Goal: Transaction & Acquisition: Register for event/course

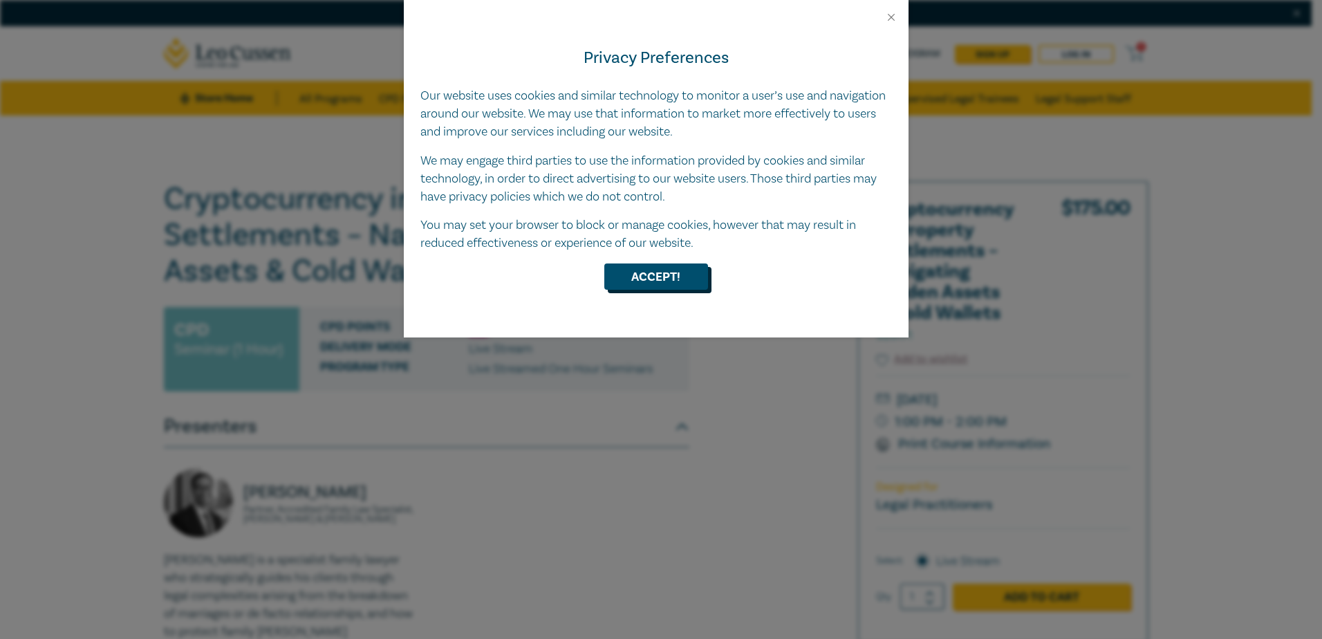
click at [653, 276] on button "Accept!" at bounding box center [656, 276] width 104 height 26
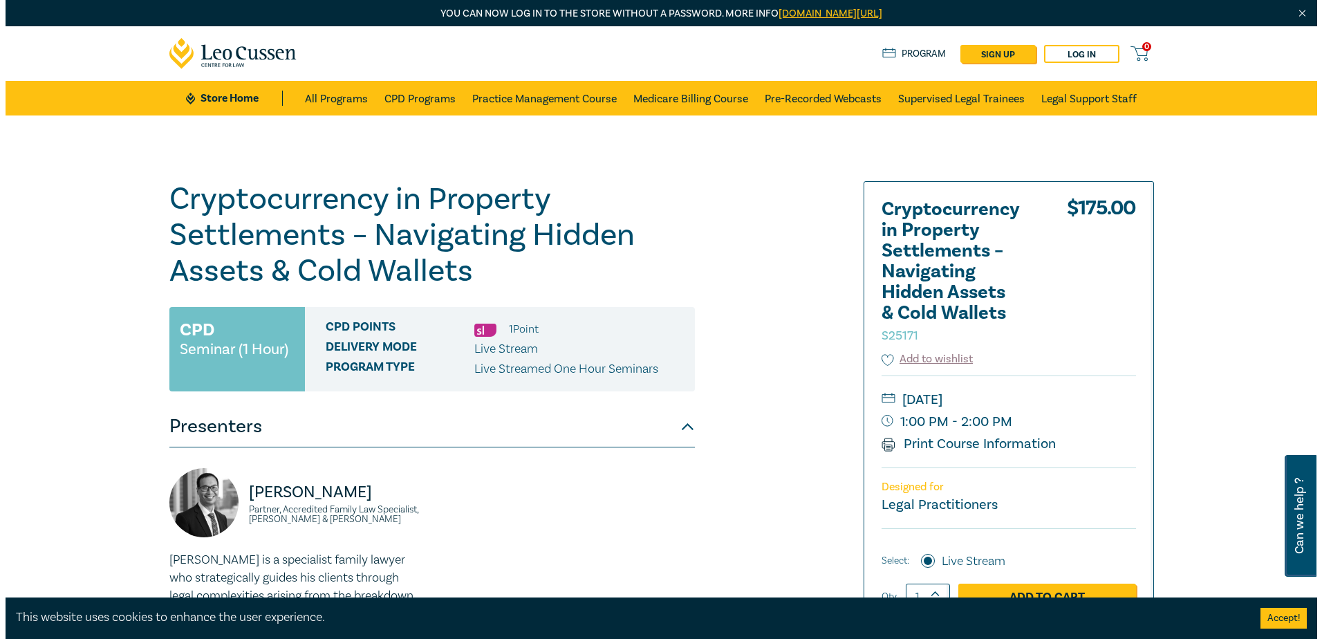
scroll to position [138, 0]
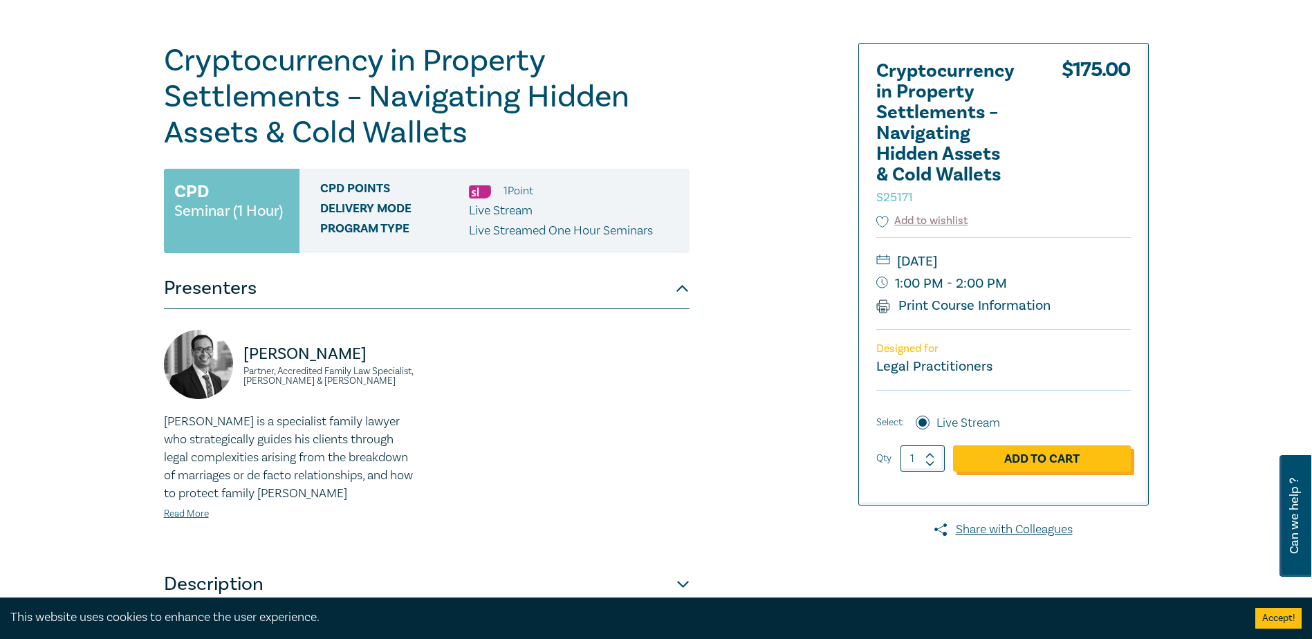
click at [1044, 462] on link "Add to Cart" at bounding box center [1042, 458] width 178 height 26
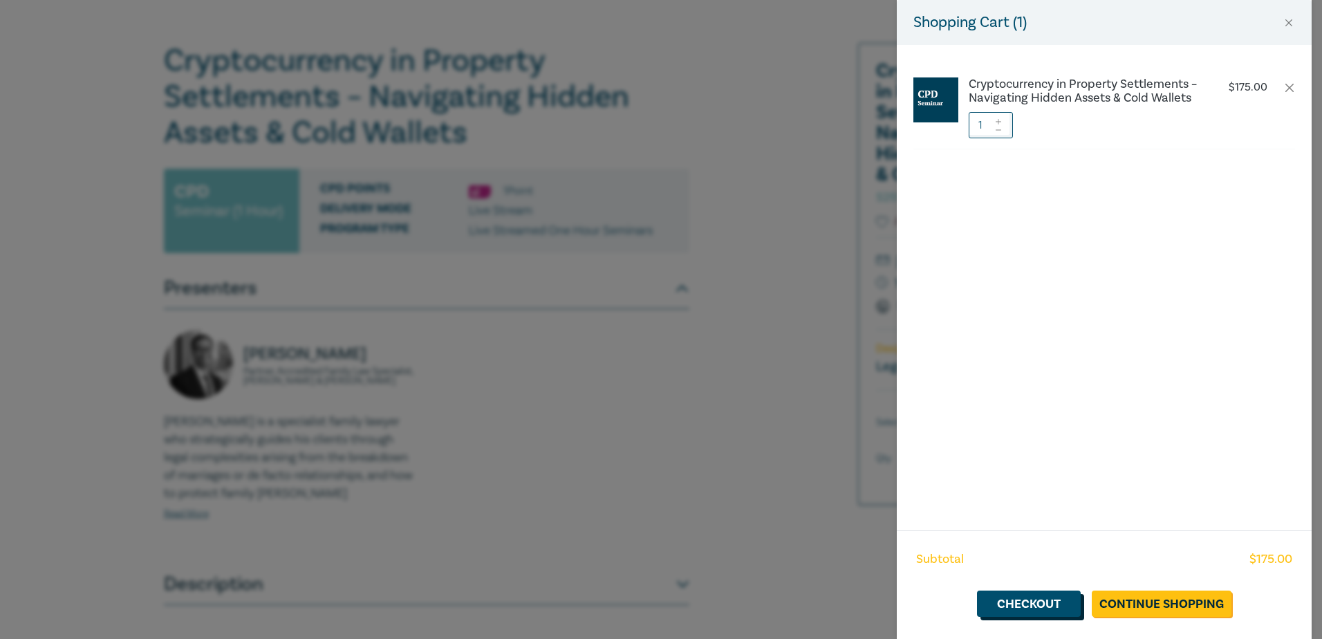
drag, startPoint x: 1037, startPoint y: 610, endPoint x: 1066, endPoint y: 593, distance: 33.8
click at [1037, 610] on link "Checkout" at bounding box center [1029, 604] width 104 height 26
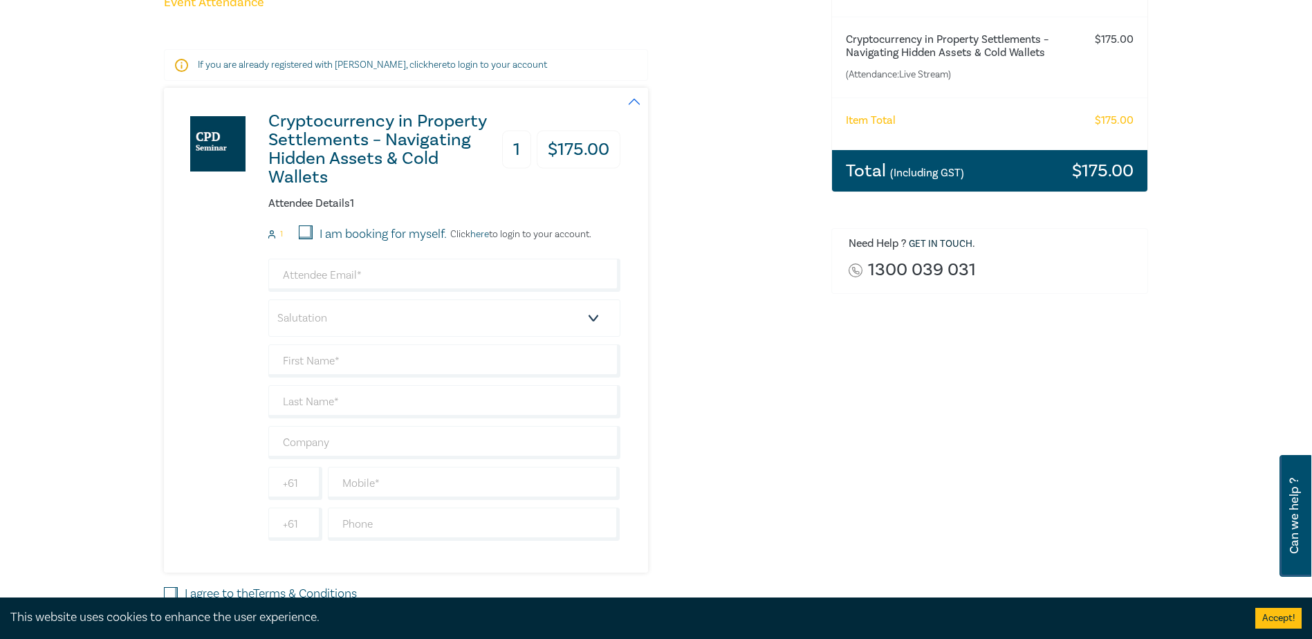
scroll to position [207, 0]
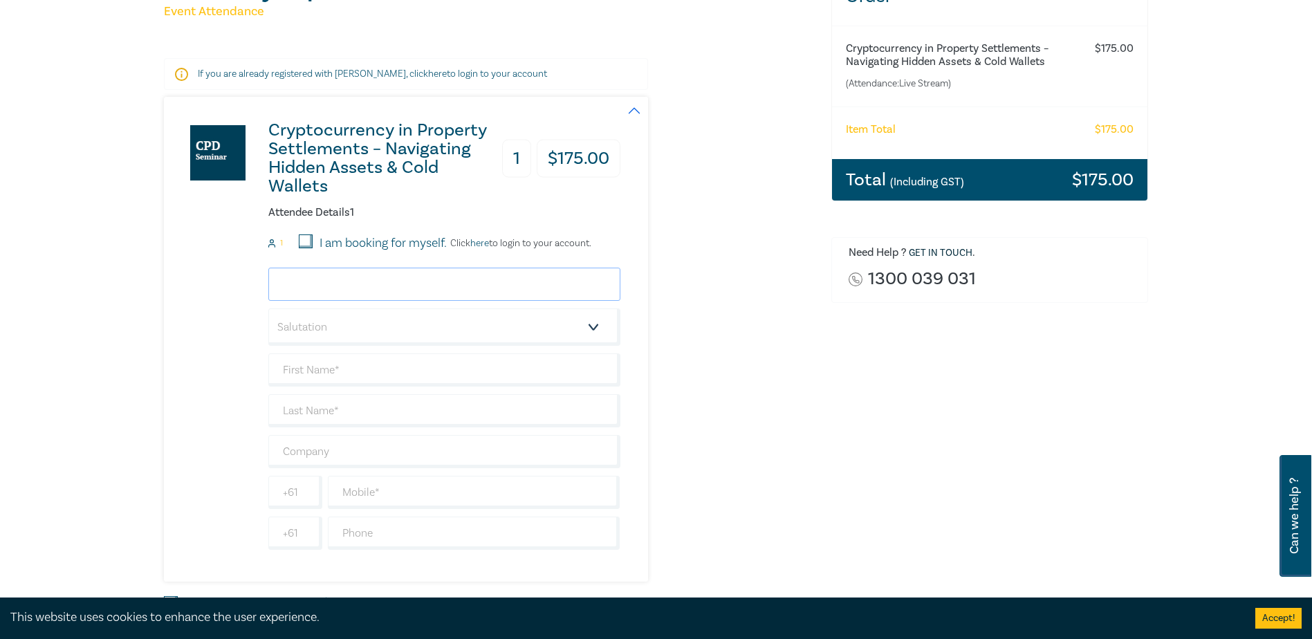
click at [345, 284] on input "email" at bounding box center [444, 284] width 352 height 33
click at [301, 237] on input "I am booking for myself." at bounding box center [306, 241] width 14 height 14
checkbox input "true"
drag, startPoint x: 337, startPoint y: 292, endPoint x: 346, endPoint y: 294, distance: 9.9
click at [337, 292] on input "email" at bounding box center [444, 284] width 352 height 33
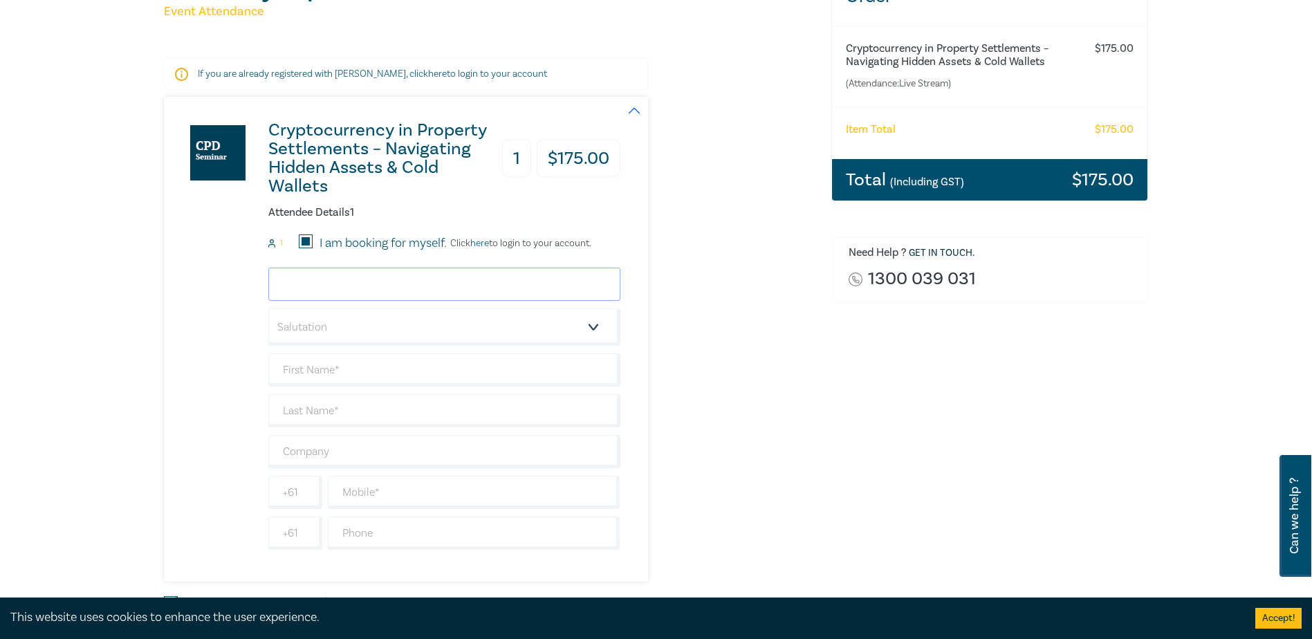
type input "[EMAIL_ADDRESS][DOMAIN_NAME]"
type input "Graeme"
type input "[PERSON_NAME]"
type input "[PERSON_NAME] Family Law"
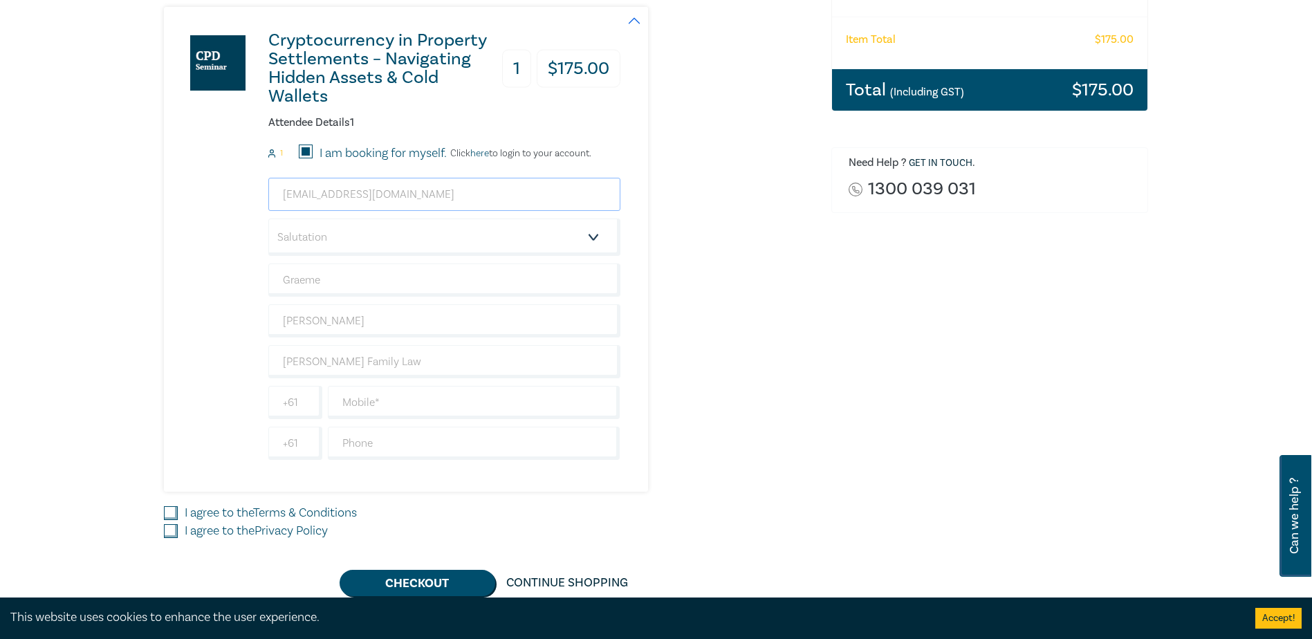
scroll to position [415, 0]
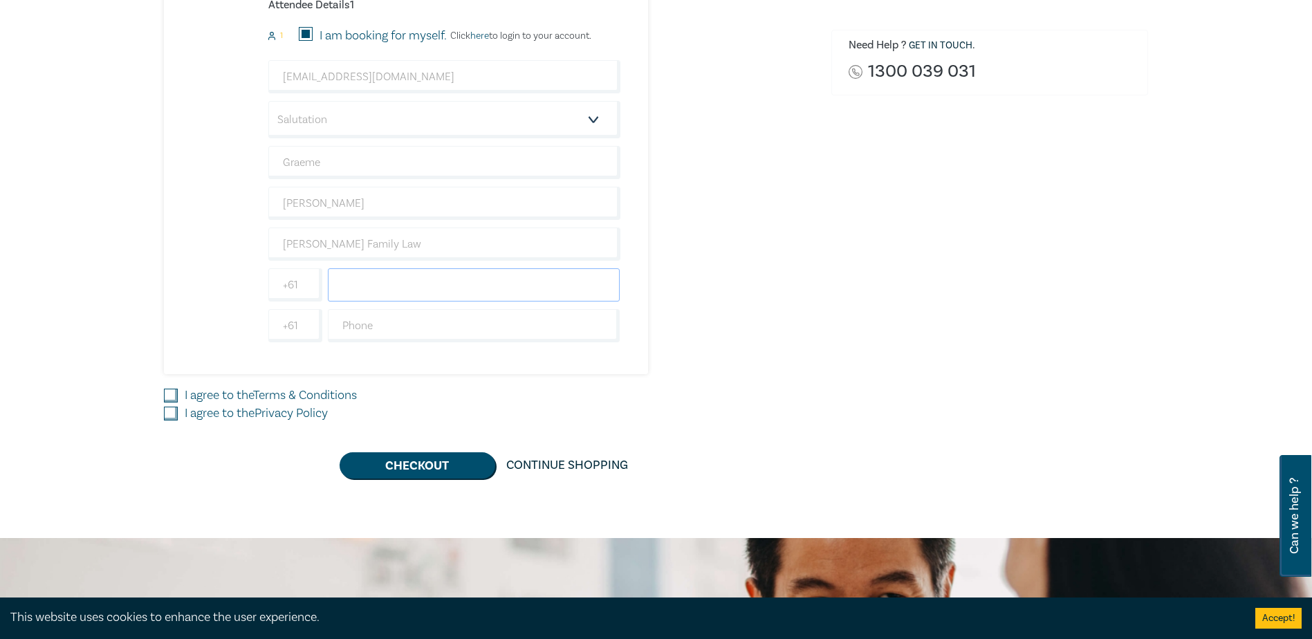
click at [360, 286] on input "text" at bounding box center [474, 284] width 292 height 33
click at [355, 284] on input "text" at bounding box center [474, 284] width 292 height 33
type input "0408264433"
click at [833, 304] on div "Order Cryptocurrency in Property Settlements – Navigating Hidden Assets & Cold …" at bounding box center [990, 119] width 334 height 718
click at [386, 325] on input "text" at bounding box center [474, 325] width 292 height 33
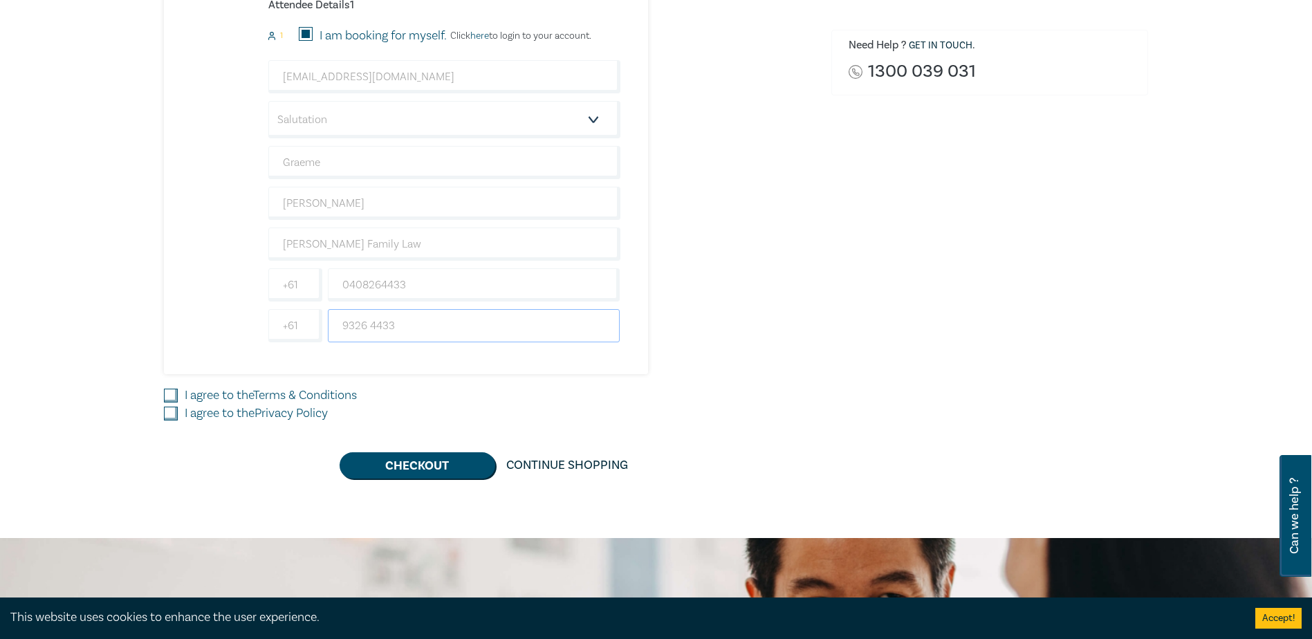
type input "9326 4433"
drag, startPoint x: 179, startPoint y: 394, endPoint x: 178, endPoint y: 403, distance: 9.0
click at [180, 394] on div "I agree to the Terms & Conditions" at bounding box center [489, 396] width 651 height 18
drag, startPoint x: 169, startPoint y: 392, endPoint x: 167, endPoint y: 407, distance: 14.7
click at [170, 393] on input "I agree to the Terms & Conditions" at bounding box center [171, 396] width 14 height 14
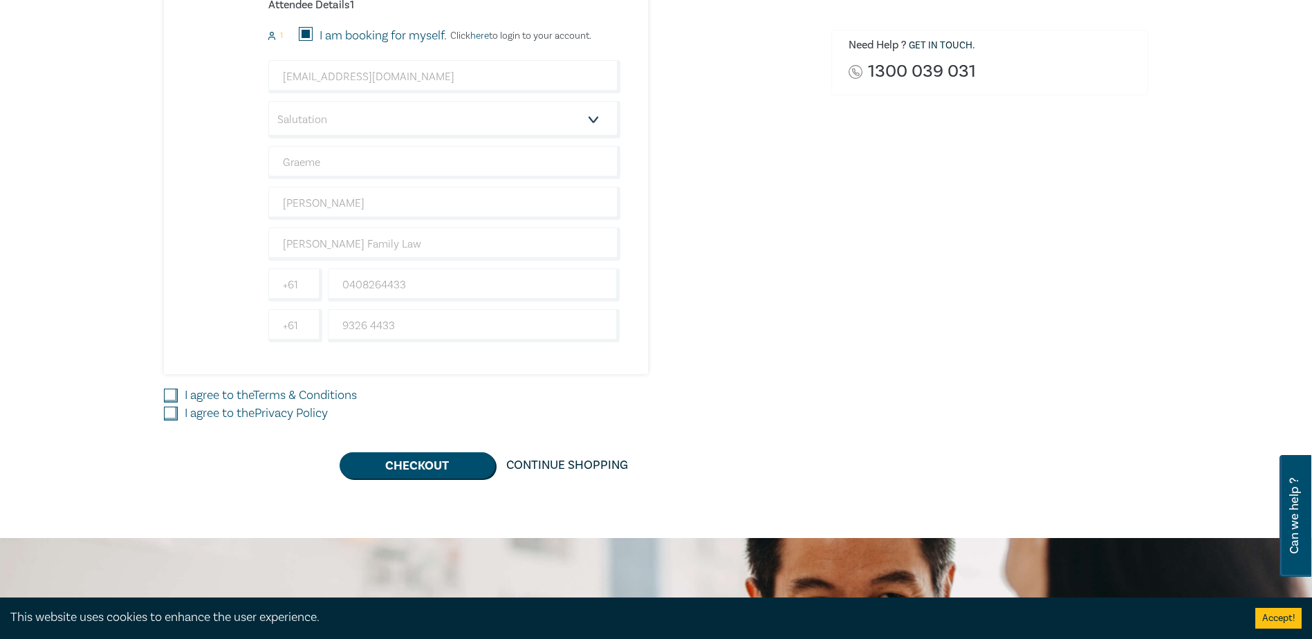
checkbox input "true"
drag, startPoint x: 166, startPoint y: 411, endPoint x: 281, endPoint y: 419, distance: 115.7
click at [167, 411] on input "I agree to the Privacy Policy" at bounding box center [171, 414] width 14 height 14
checkbox input "true"
click at [445, 471] on button "Checkout" at bounding box center [418, 465] width 156 height 26
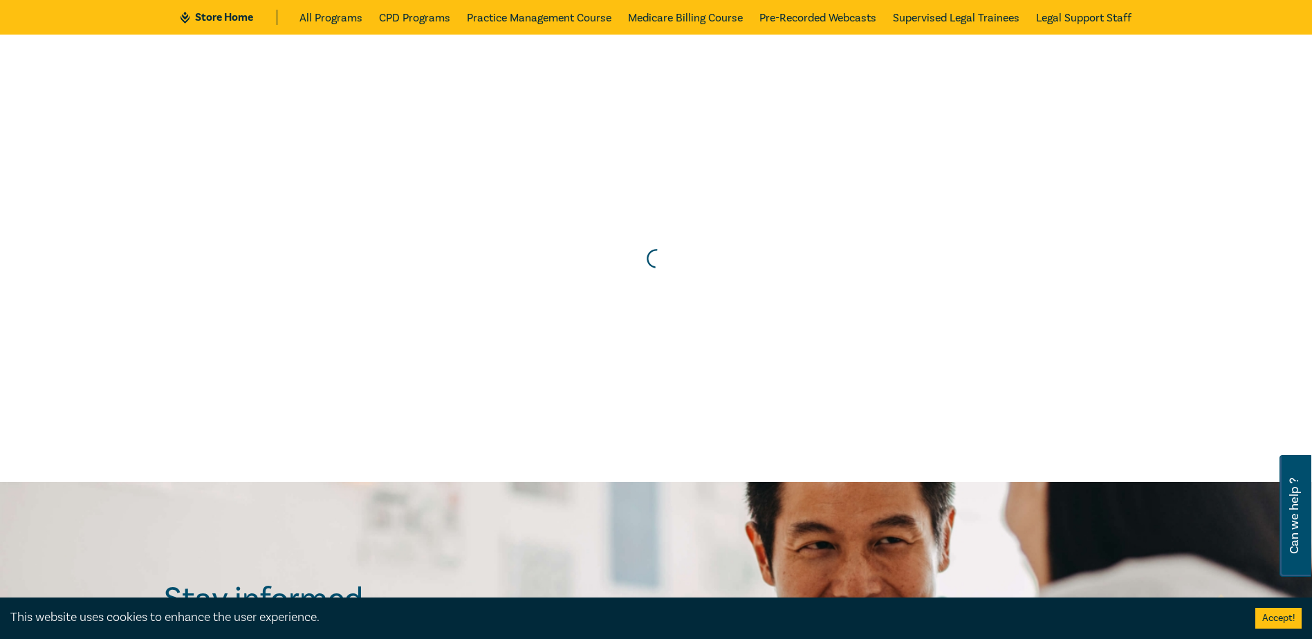
scroll to position [0, 0]
